Goal: Browse casually: Explore the website without a specific task or goal

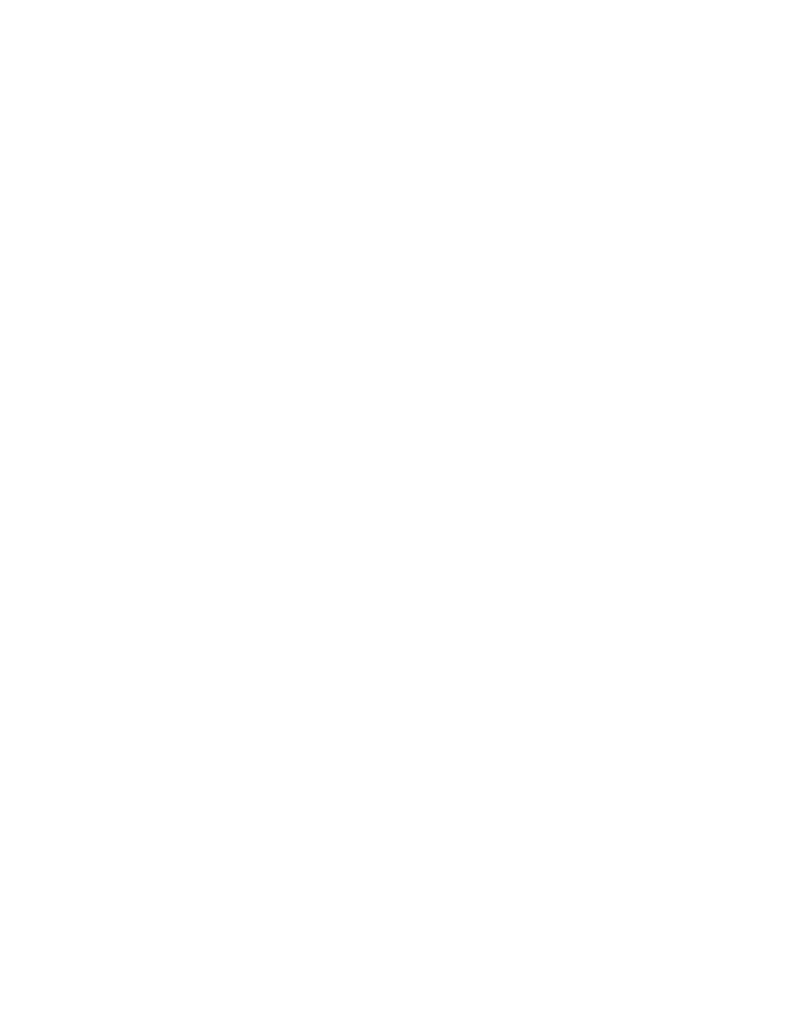
click at [625, 11] on div "DE IT EN Menü" at bounding box center [575, 43] width 358 height 87
